Goal: Task Accomplishment & Management: Manage account settings

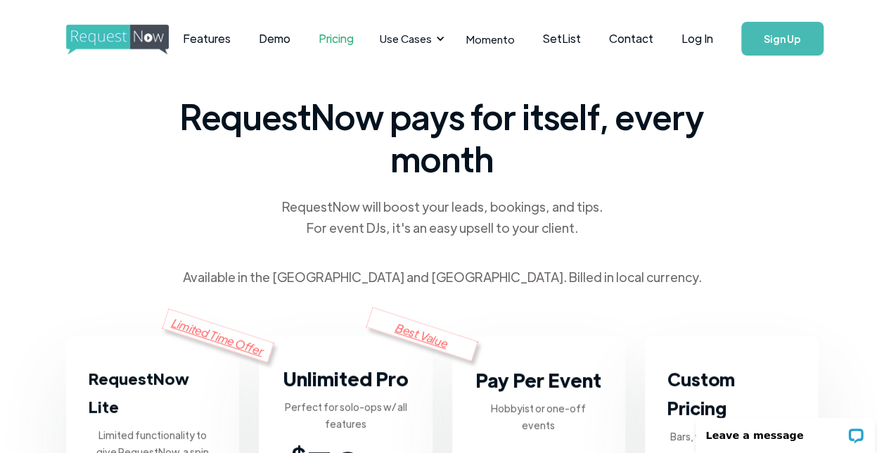
click at [793, 35] on link "Sign Up" at bounding box center [782, 39] width 82 height 34
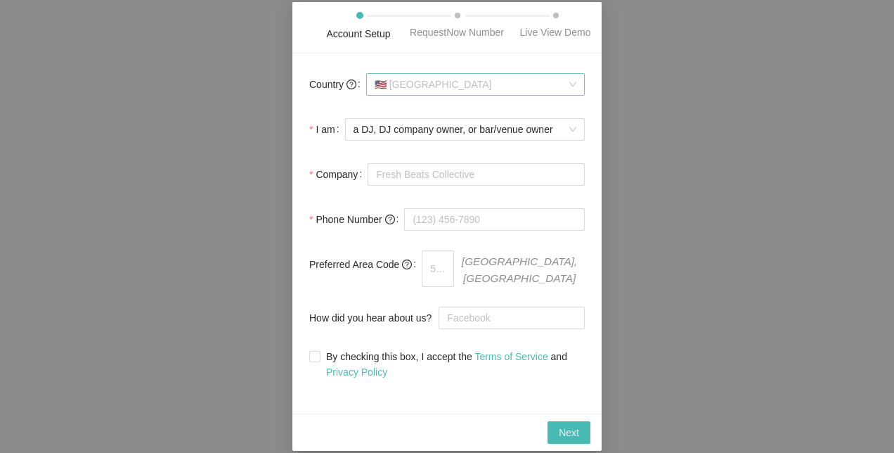
click at [509, 93] on span "🇺🇸 [GEOGRAPHIC_DATA]" at bounding box center [476, 84] width 202 height 21
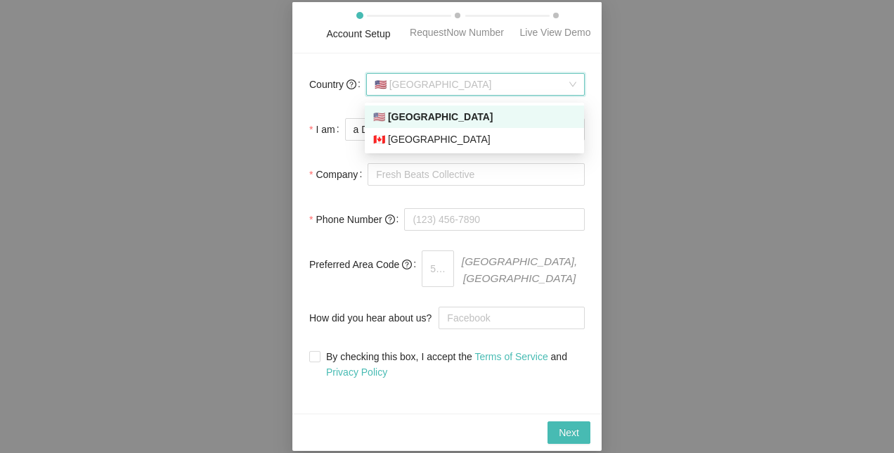
click at [463, 115] on div "🇺🇸 [GEOGRAPHIC_DATA]" at bounding box center [474, 116] width 203 height 15
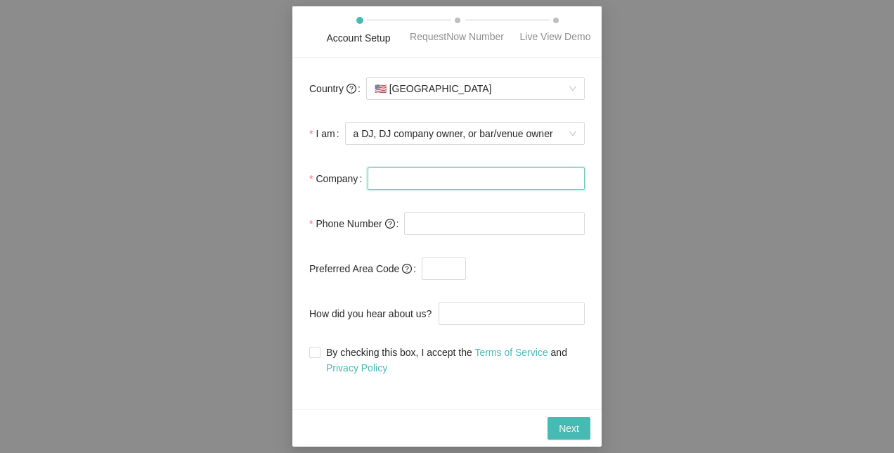
click at [399, 180] on input "Company" at bounding box center [476, 178] width 217 height 23
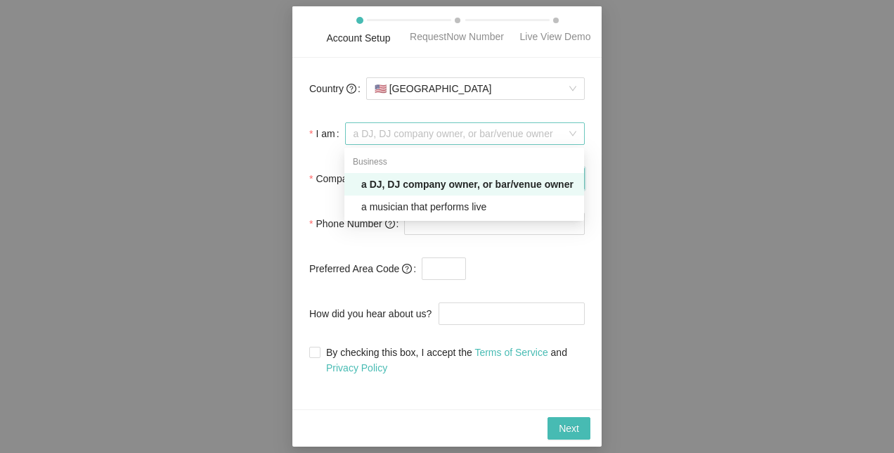
click at [406, 135] on span "a DJ, DJ company owner, or bar/venue owner" at bounding box center [465, 133] width 223 height 21
click at [405, 207] on div "a musician that performs live" at bounding box center [468, 206] width 214 height 15
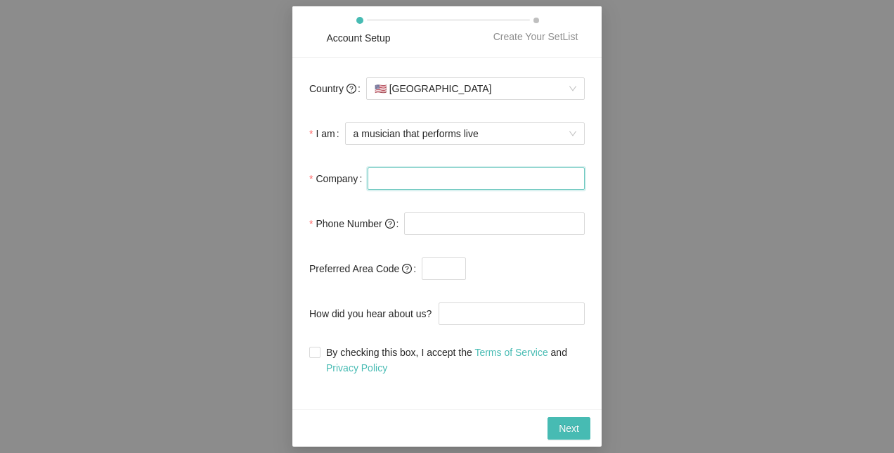
click at [426, 184] on input "Company" at bounding box center [476, 178] width 217 height 23
type input "Tryptogram"
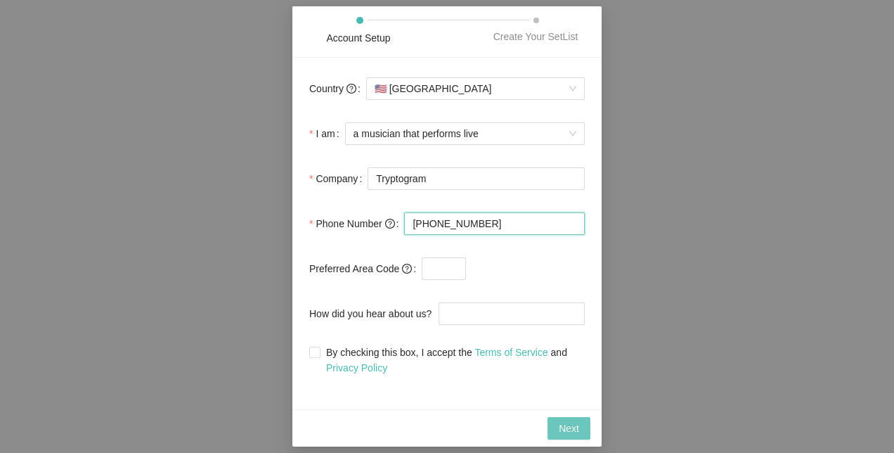
type input "[PHONE_NUMBER]"
click at [567, 420] on span "Next" at bounding box center [569, 427] width 20 height 15
click at [318, 354] on input "By checking this box, I accept the Terms of Service and Privacy Policy" at bounding box center [314, 352] width 10 height 10
checkbox input "true"
click at [569, 419] on button "Next" at bounding box center [569, 428] width 43 height 23
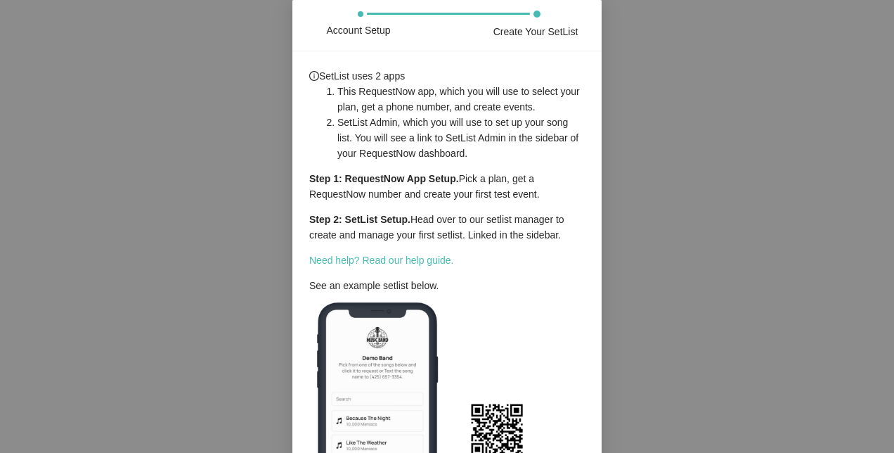
scroll to position [153, 0]
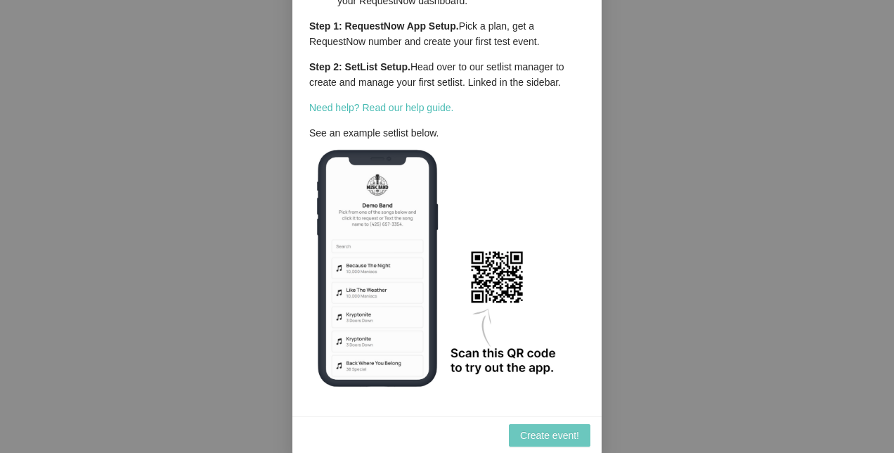
click at [539, 431] on span "Create event!" at bounding box center [549, 435] width 59 height 15
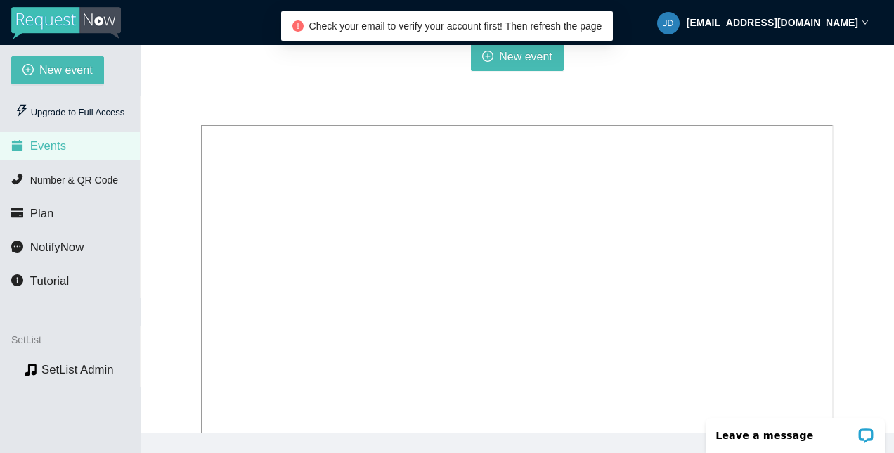
scroll to position [230, 0]
click at [101, 181] on span "Number & QR Code" at bounding box center [74, 179] width 88 height 11
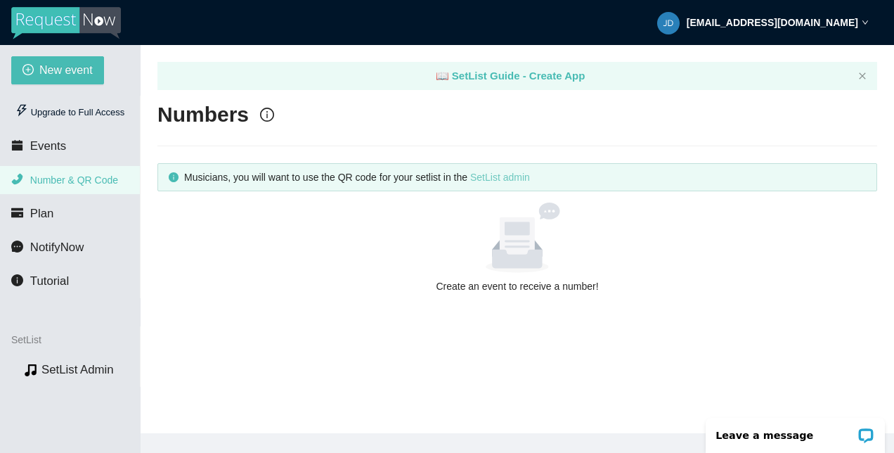
click at [518, 177] on link "SetList admin" at bounding box center [500, 177] width 60 height 11
click at [805, 22] on strong "[EMAIL_ADDRESS][DOMAIN_NAME]" at bounding box center [773, 22] width 172 height 11
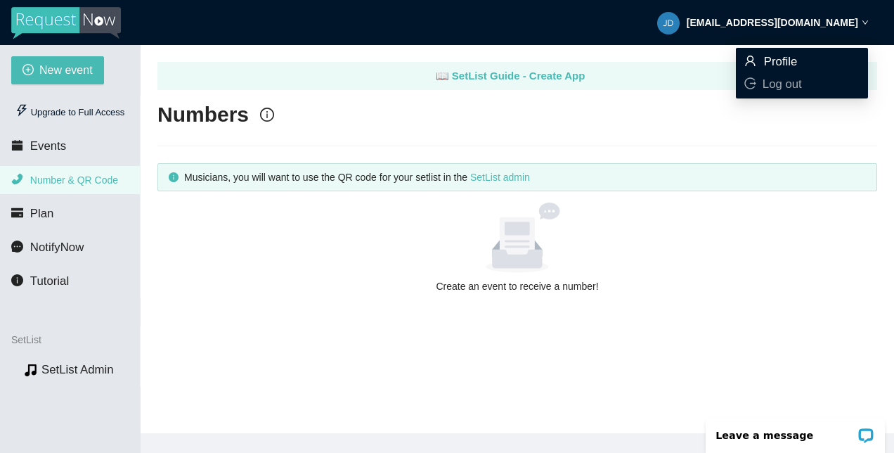
click at [786, 64] on span "Profile" at bounding box center [781, 61] width 34 height 13
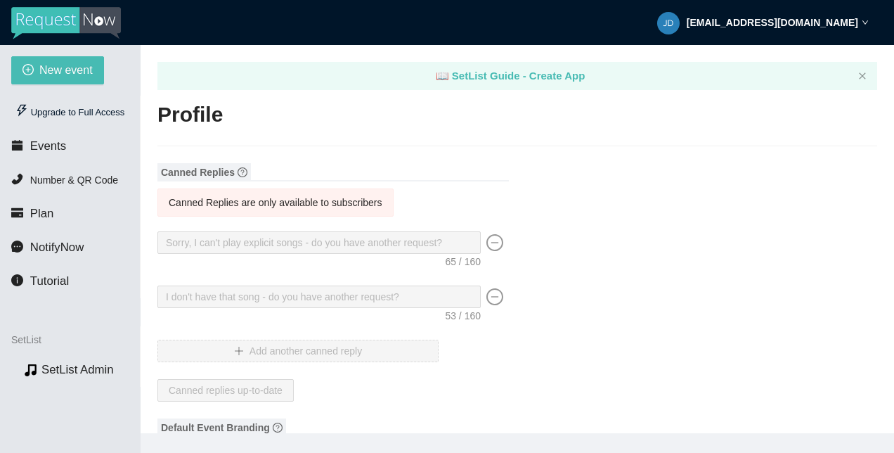
type input "Tryptogram"
type input "DJ"
type input "07766012893"
type input "[EMAIL_ADDRESS][DOMAIN_NAME]"
click at [821, 17] on strong "[EMAIL_ADDRESS][DOMAIN_NAME]" at bounding box center [773, 22] width 172 height 11
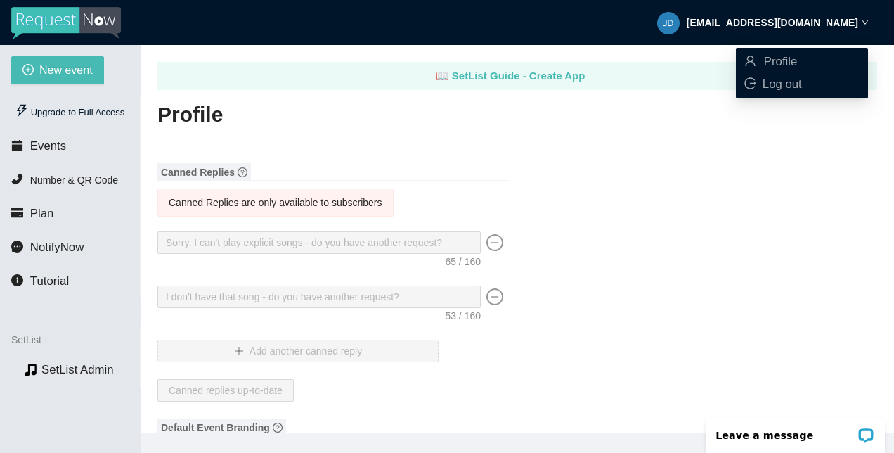
click at [551, 31] on header "[EMAIL_ADDRESS][DOMAIN_NAME]" at bounding box center [447, 22] width 894 height 45
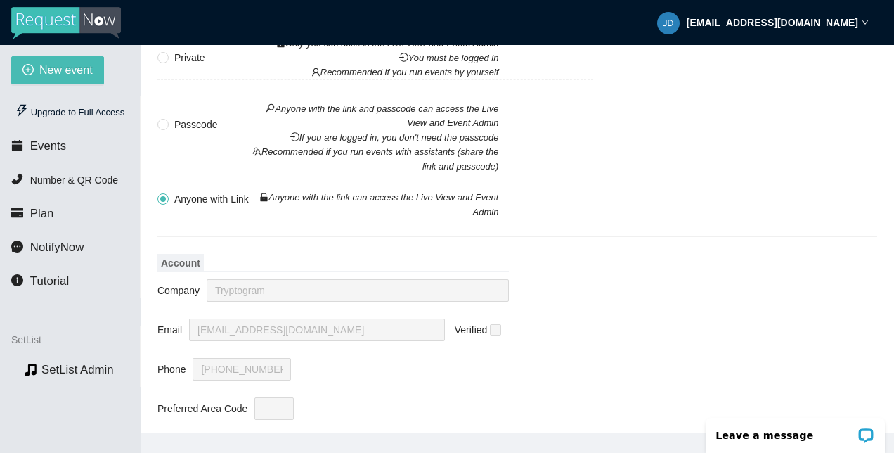
scroll to position [1228, 0]
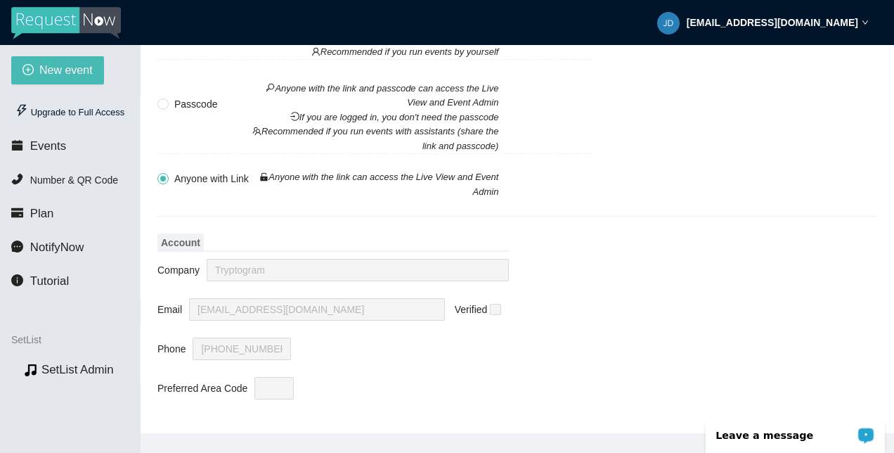
click at [854, 433] on p "Leave a message" at bounding box center [786, 435] width 139 height 11
